Goal: Navigation & Orientation: Find specific page/section

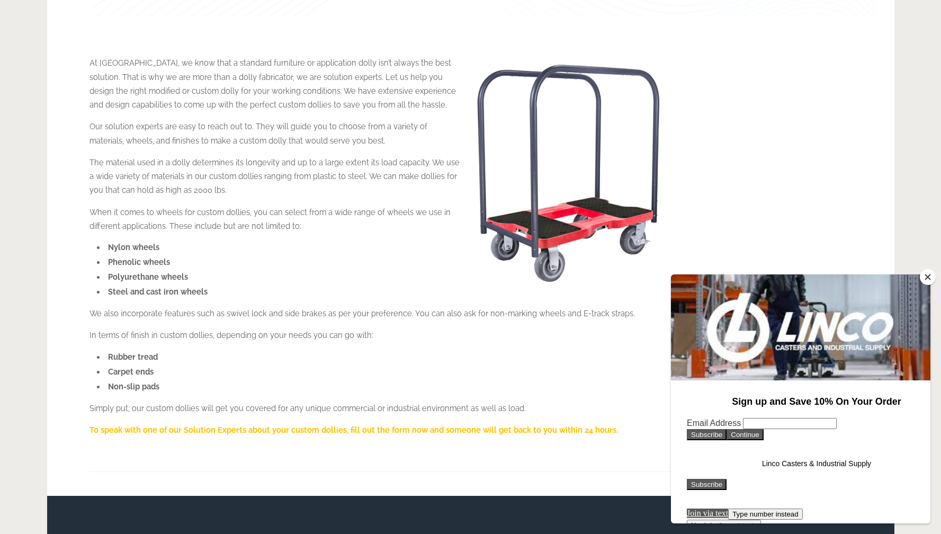
scroll to position [271, 0]
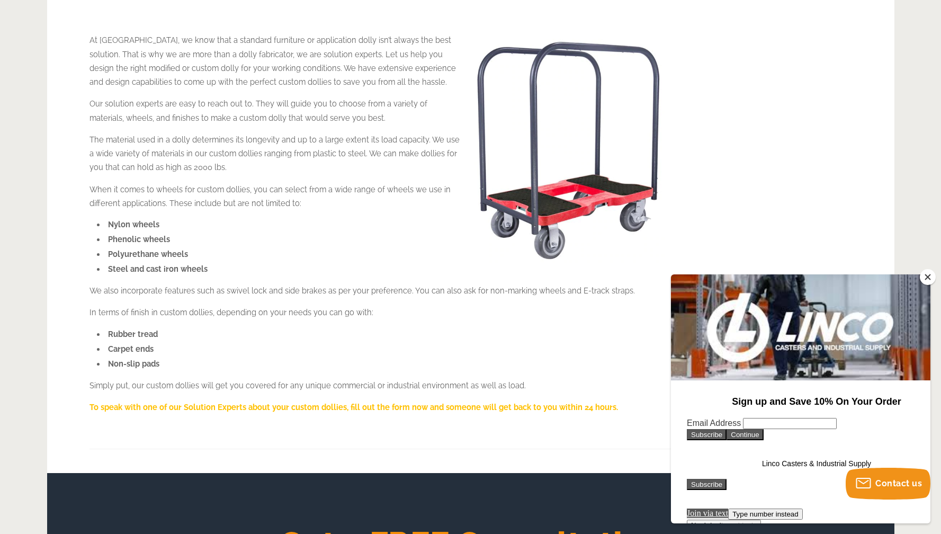
click at [931, 275] on button "Close" at bounding box center [928, 277] width 16 height 16
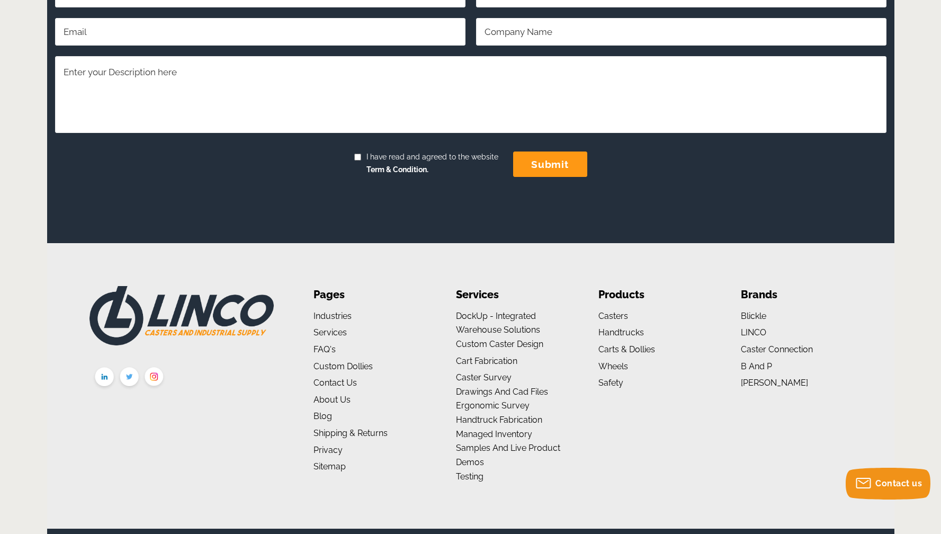
scroll to position [891, 0]
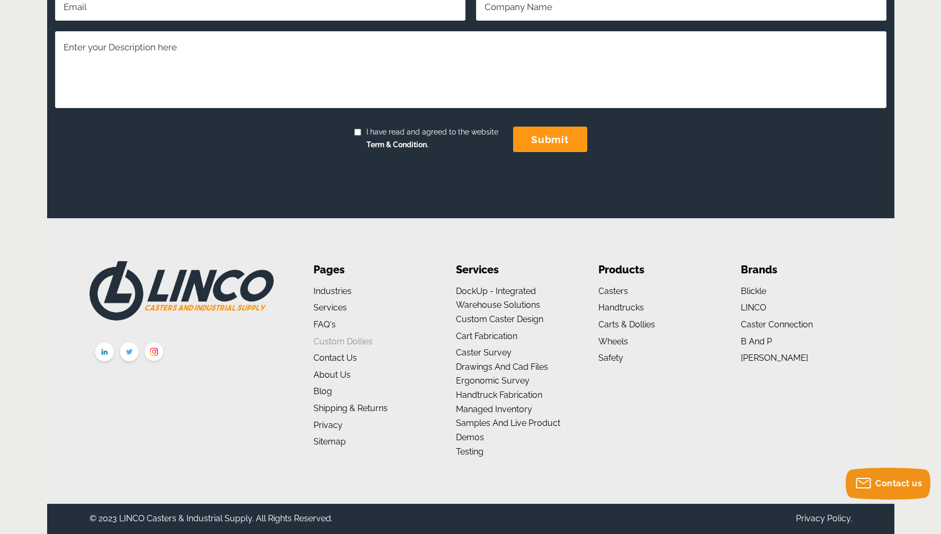
click at [349, 342] on link "Custom Dollies" at bounding box center [343, 341] width 59 height 10
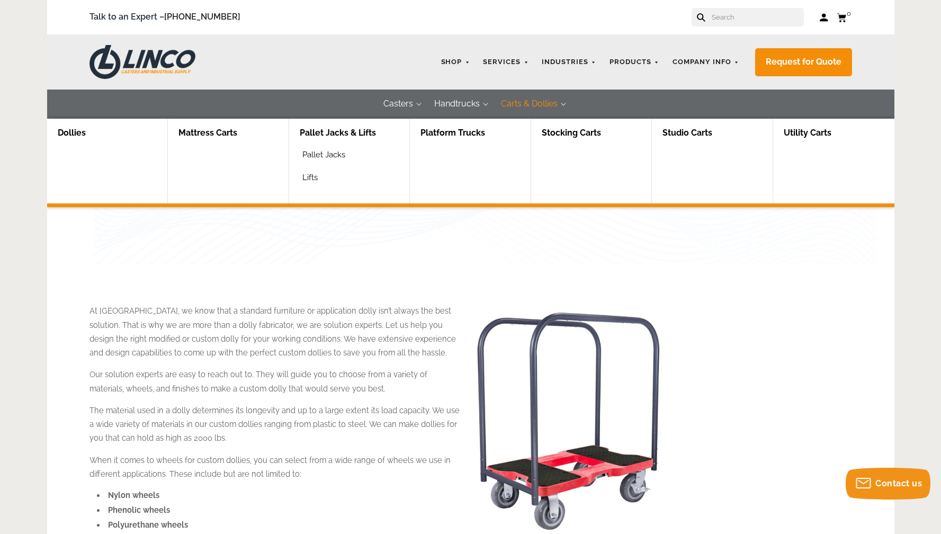
click at [77, 132] on link "Dollies" at bounding box center [71, 133] width 49 height 29
